Goal: Find specific page/section

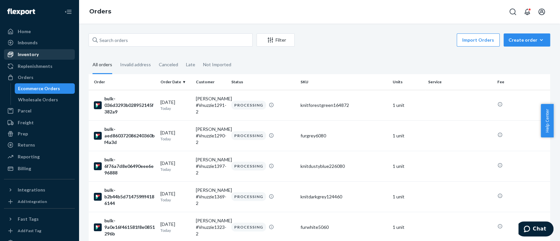
click at [32, 56] on div "Inventory" at bounding box center [28, 54] width 21 height 7
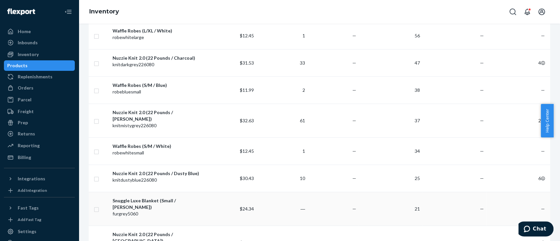
scroll to position [44, 0]
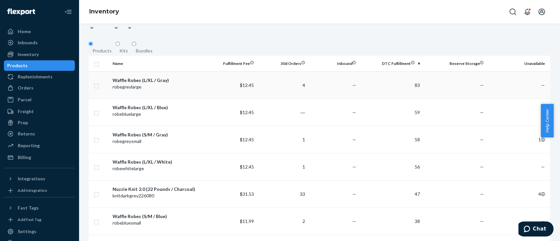
click at [141, 79] on div "Waffle Robes (L/XL / Gray)" at bounding box center [158, 80] width 91 height 7
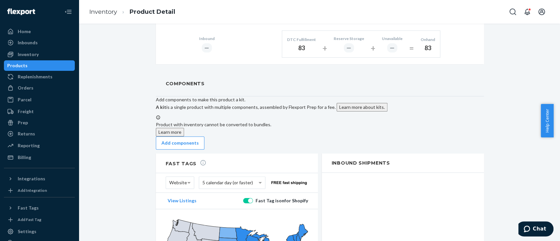
scroll to position [438, 0]
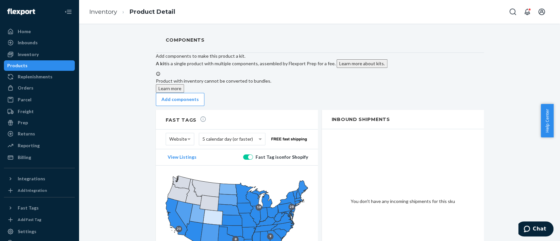
click at [37, 67] on div "Products" at bounding box center [40, 65] width 70 height 9
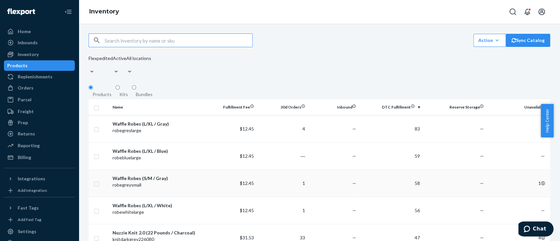
scroll to position [131, 0]
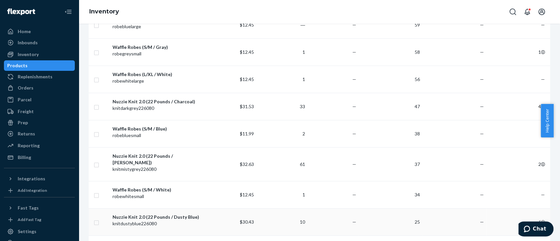
click at [194, 221] on div "knitdustyblue226080" at bounding box center [158, 224] width 91 height 7
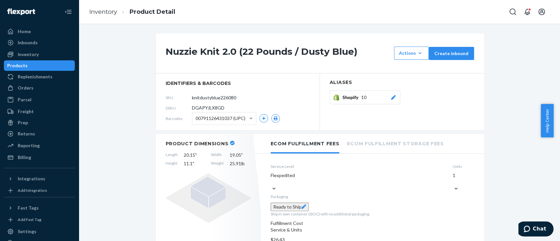
click at [549, 11] on div at bounding box center [528, 11] width 43 height 13
click at [546, 12] on button "Open account menu" at bounding box center [541, 11] width 13 height 13
click at [464, 20] on div "Log out" at bounding box center [456, 16] width 16 height 7
